Goal: Task Accomplishment & Management: Manage account settings

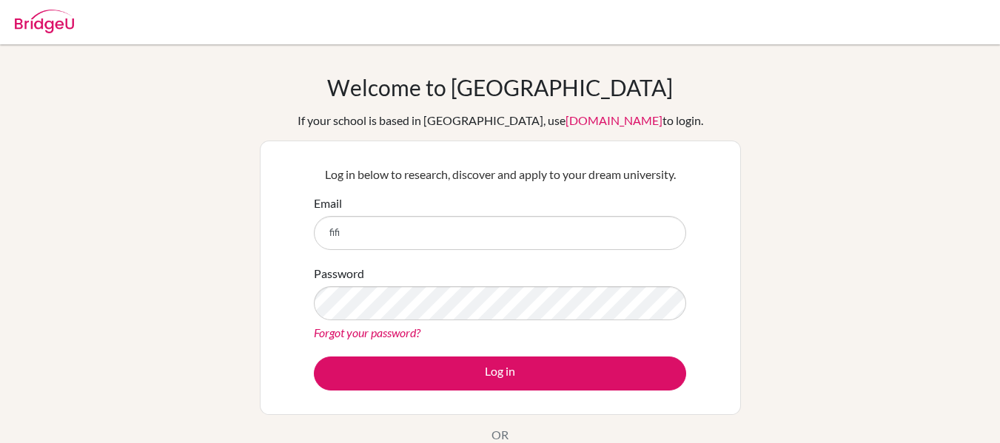
type input "[EMAIL_ADDRESS][DOMAIN_NAME]"
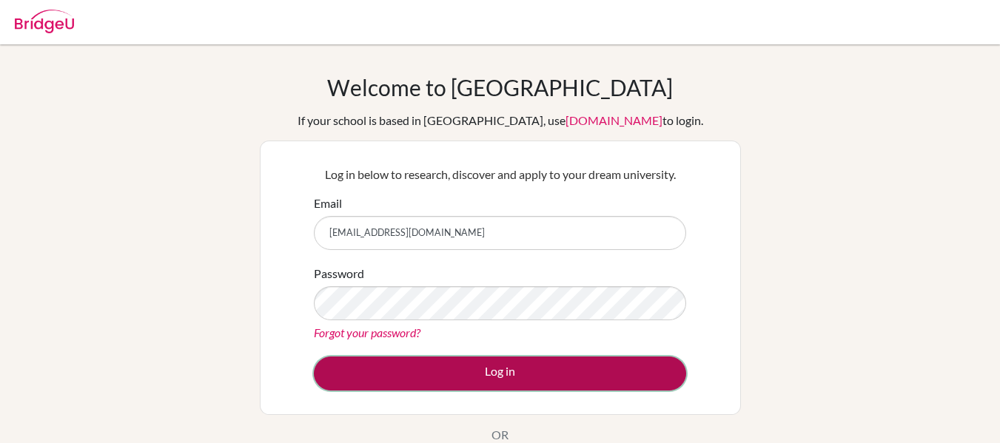
click at [616, 386] on button "Log in" at bounding box center [500, 374] width 372 height 34
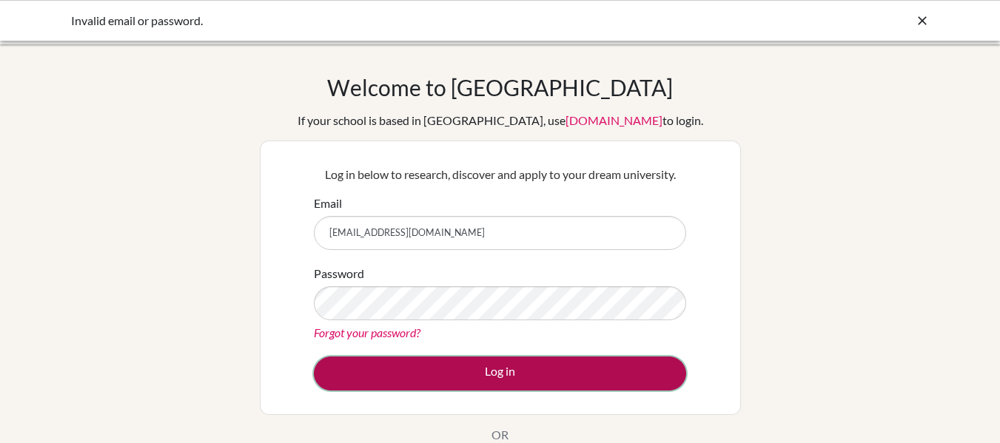
click at [538, 382] on button "Log in" at bounding box center [500, 374] width 372 height 34
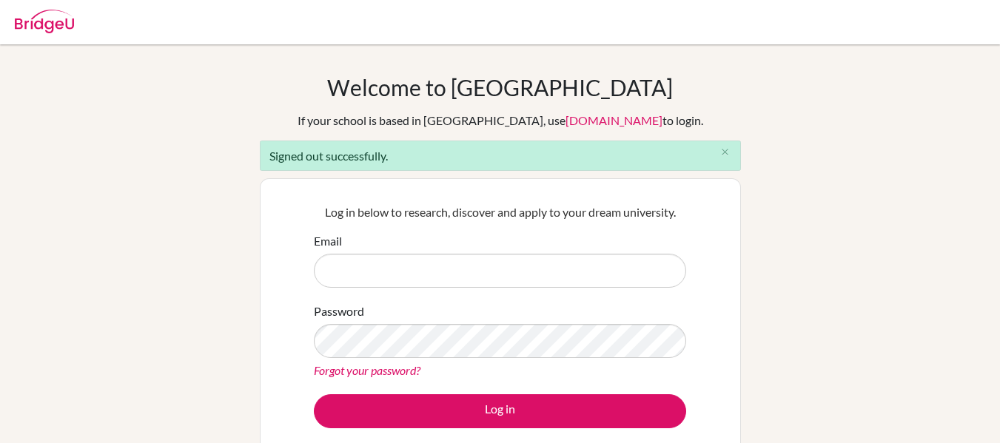
click at [576, 282] on input "Email" at bounding box center [500, 271] width 372 height 34
type input "[EMAIL_ADDRESS][DOMAIN_NAME]"
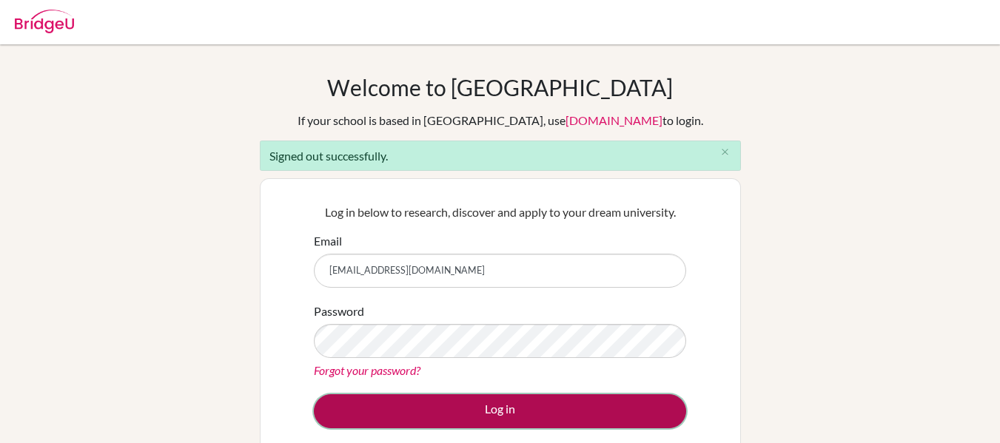
click at [480, 422] on button "Log in" at bounding box center [500, 412] width 372 height 34
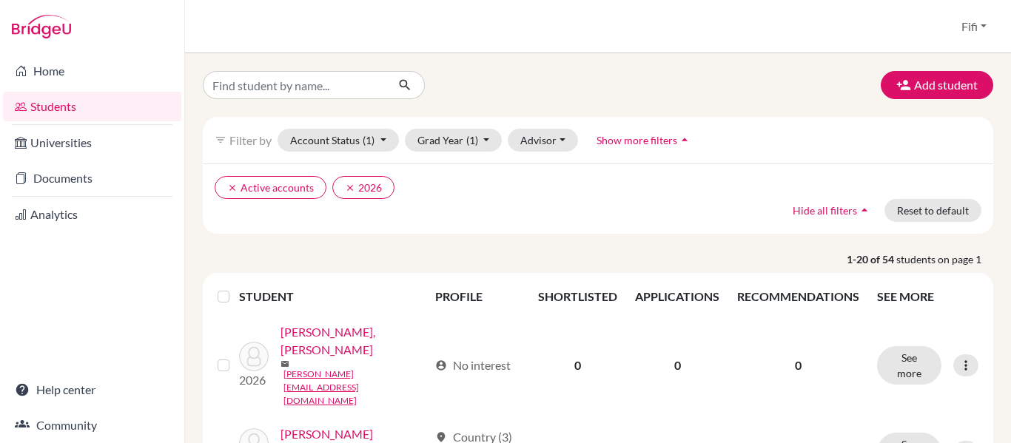
click at [817, 124] on div "filter_list Filter by Account Status (1) Active accounts done Archived accounts…" at bounding box center [598, 140] width 791 height 47
